Goal: Transaction & Acquisition: Purchase product/service

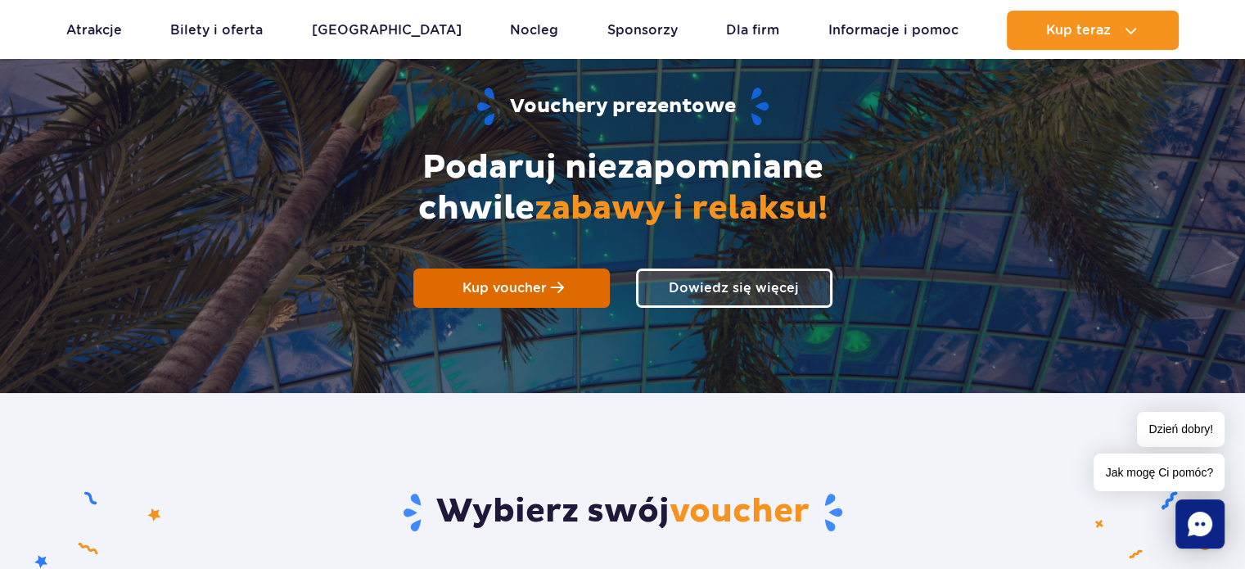
click at [468, 296] on link "Kup voucher" at bounding box center [511, 288] width 196 height 39
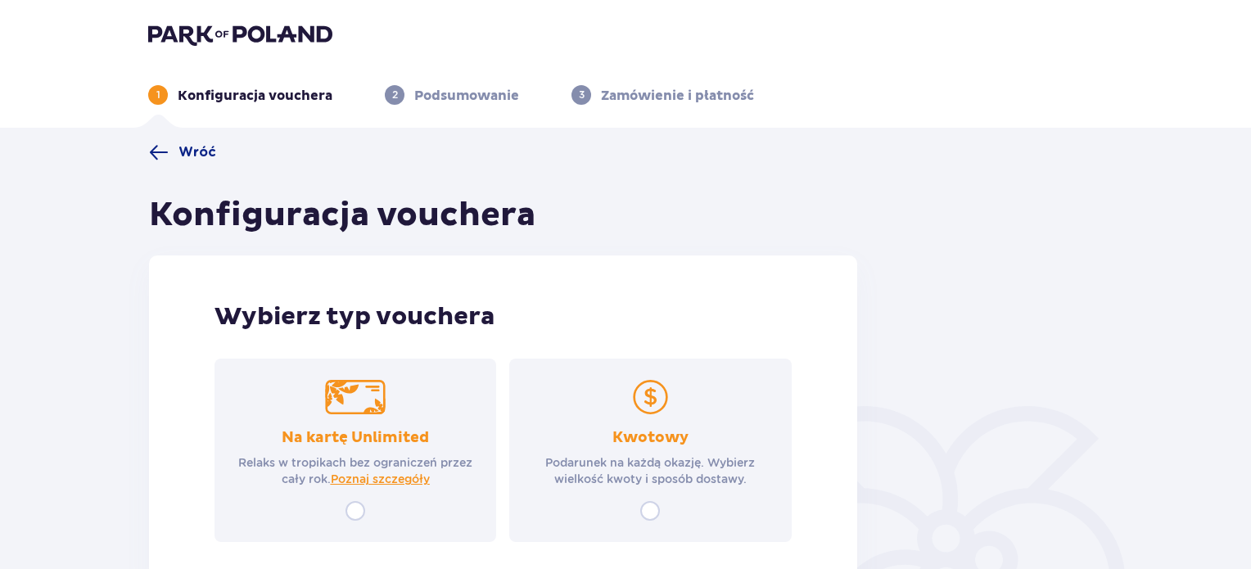
scroll to position [82, 0]
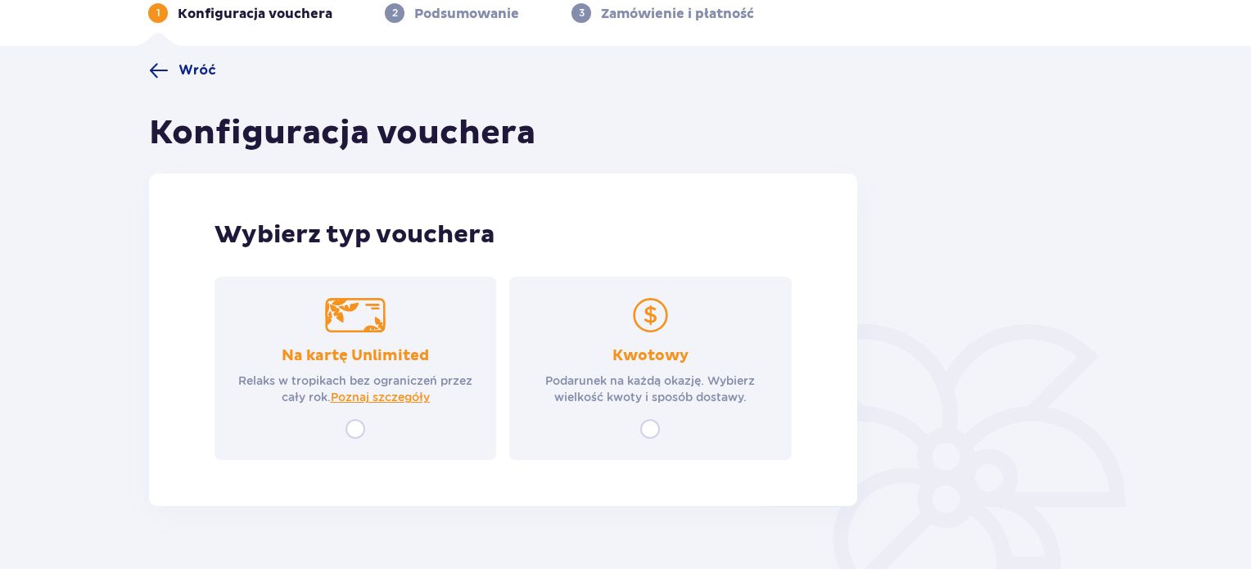
click at [410, 334] on div "Na kartę Unlimited Relaks w tropikach bez ograniczeń przez cały rok. Poznaj szc…" at bounding box center [356, 368] width 282 height 183
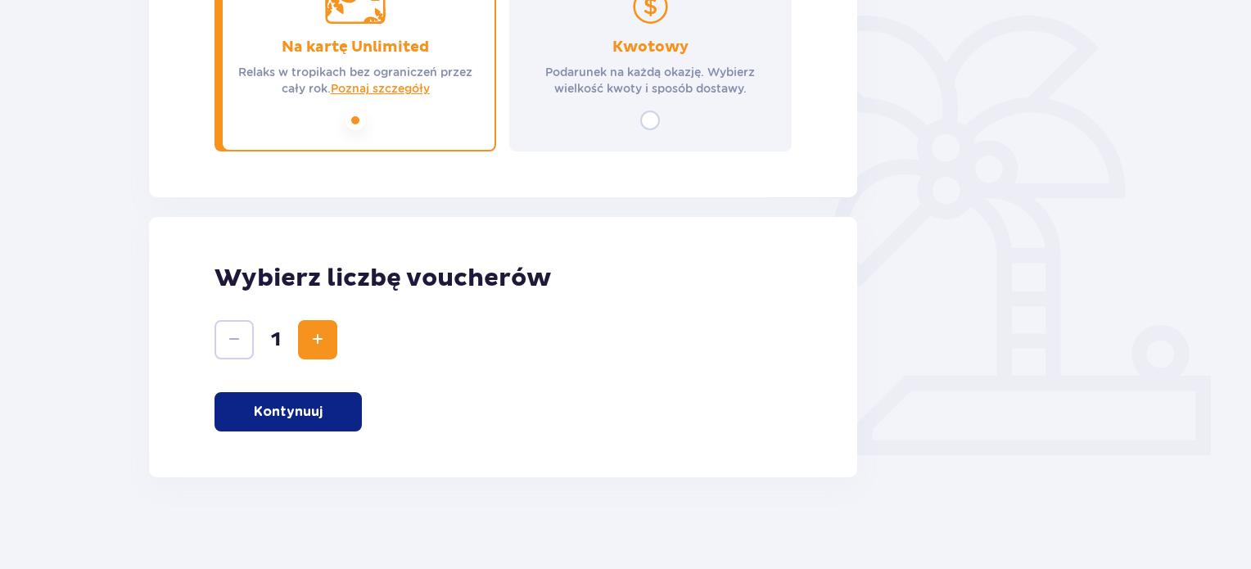
scroll to position [396, 0]
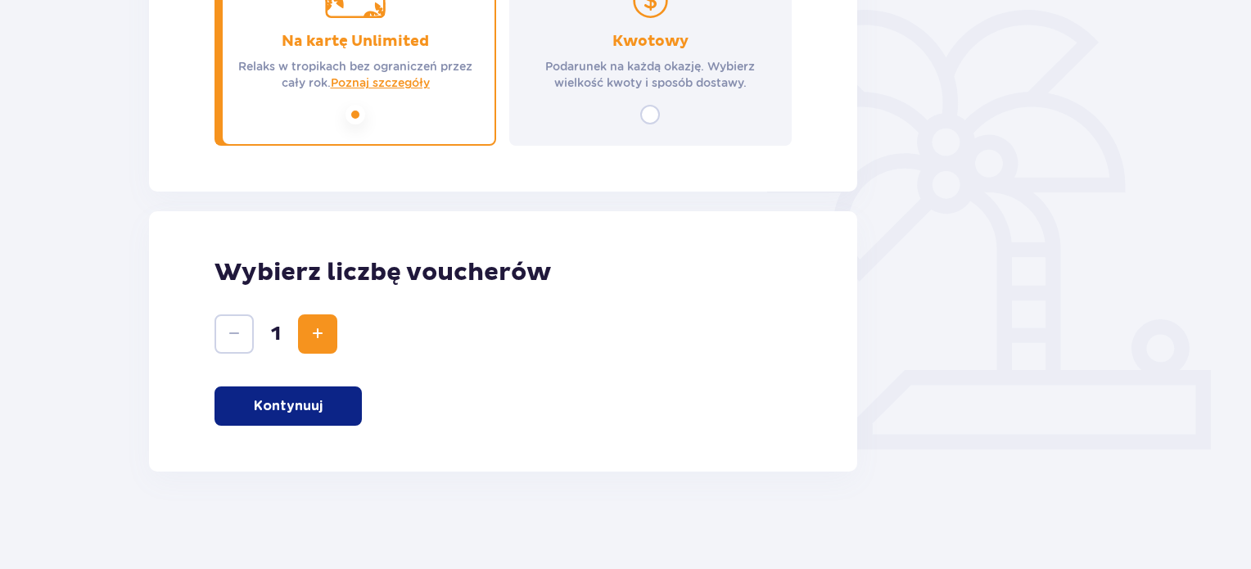
click at [258, 405] on p "Kontynuuj" at bounding box center [288, 406] width 69 height 18
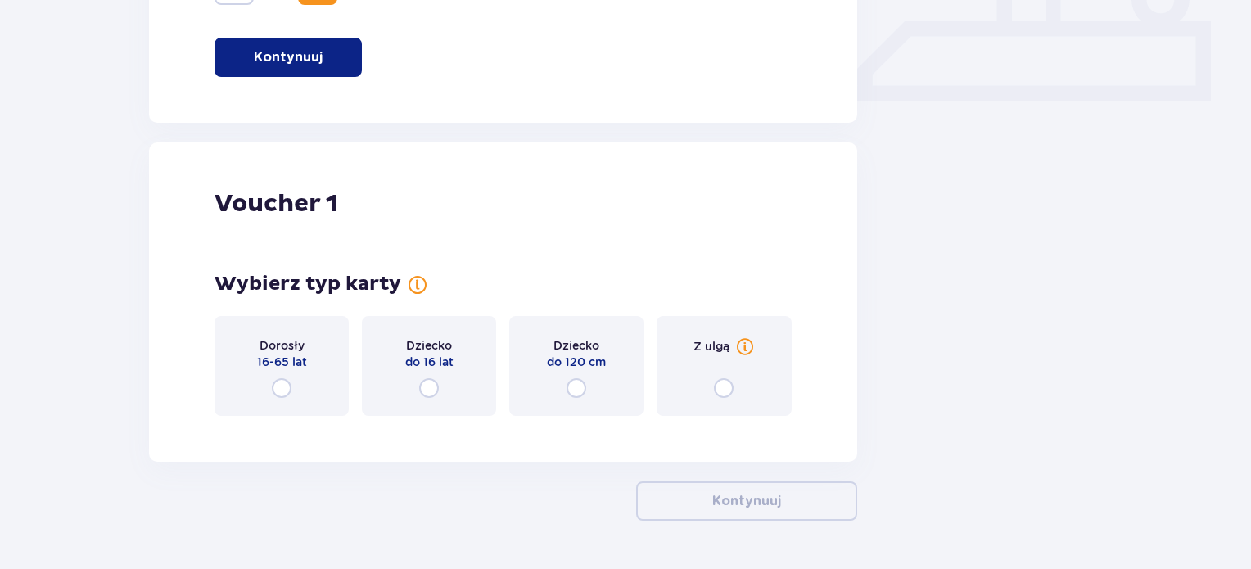
scroll to position [795, 0]
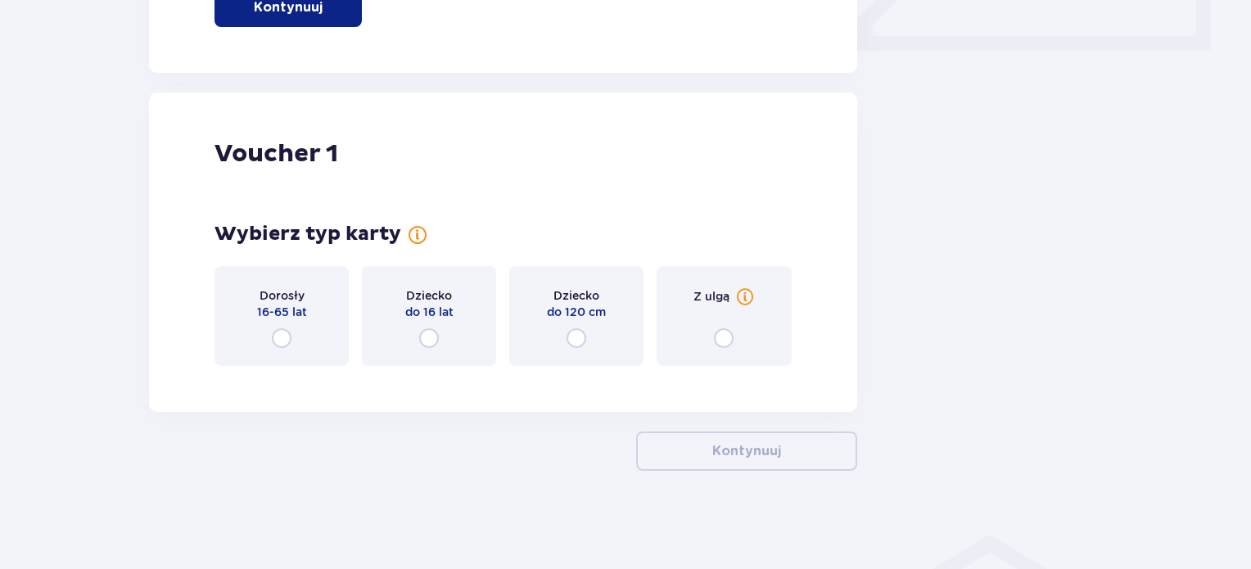
click at [303, 334] on div "Dorosły 16-65 lat" at bounding box center [282, 316] width 134 height 100
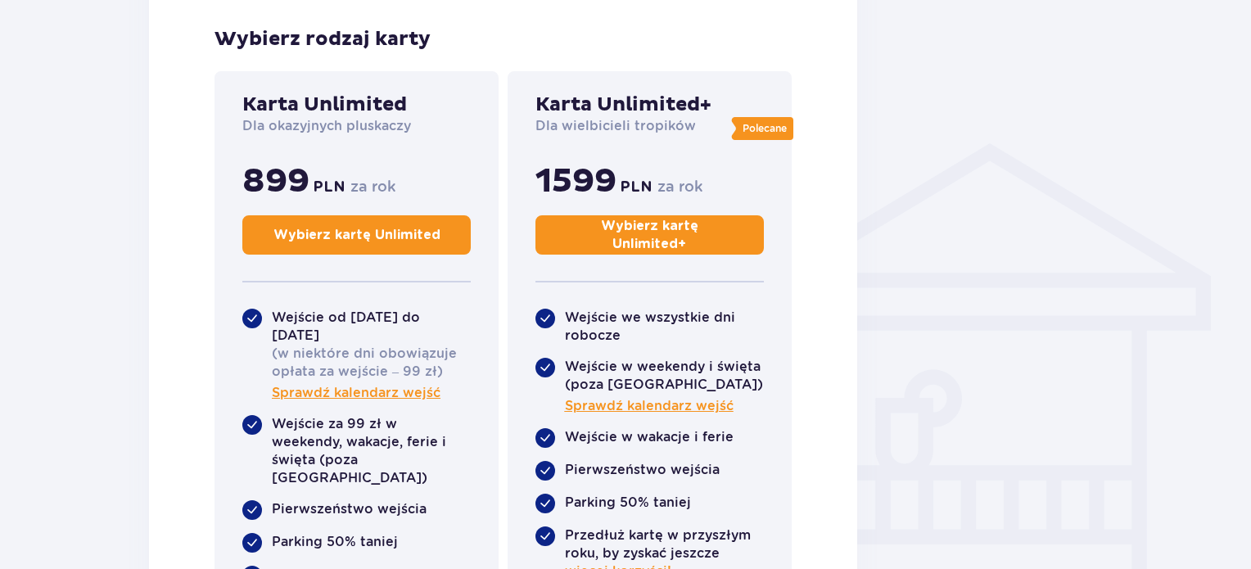
scroll to position [1187, 0]
